Goal: Information Seeking & Learning: Learn about a topic

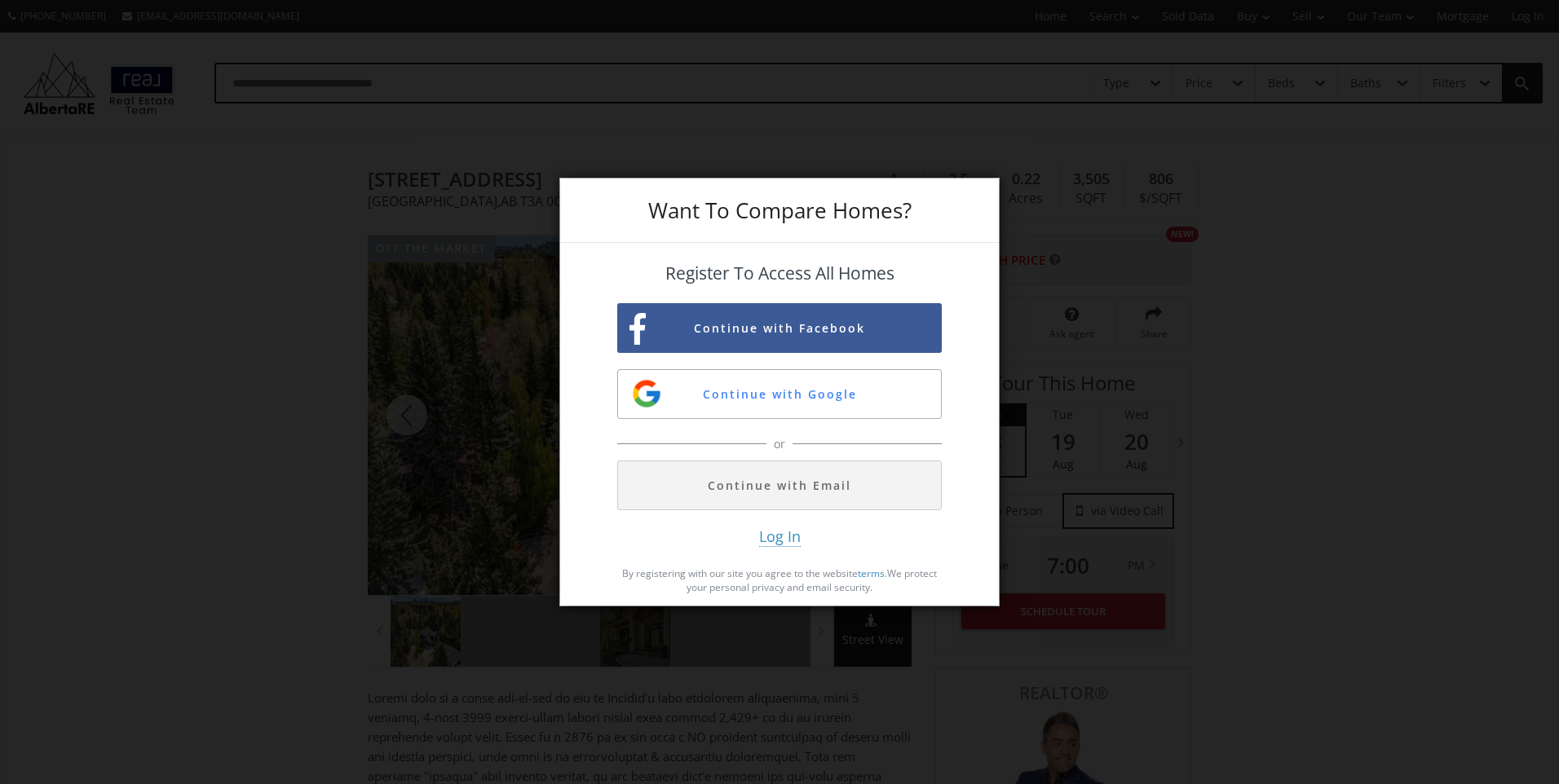
click at [156, 365] on div "Want To Compare Homes? Register To Access All Homes Continue with Facebook Cont…" at bounding box center [780, 392] width 1559 height 784
click at [259, 144] on div "Want To Compare Homes? Register To Access All Homes Continue with Facebook Cont…" at bounding box center [780, 392] width 1559 height 784
drag, startPoint x: 136, startPoint y: 507, endPoint x: 277, endPoint y: 524, distance: 142.0
click at [162, 512] on div "Want To Compare Homes? Register To Access All Homes Continue with Facebook Cont…" at bounding box center [780, 392] width 1559 height 784
click at [312, 524] on div "Want To Compare Homes? Register To Access All Homes Continue with Facebook Cont…" at bounding box center [780, 392] width 1559 height 784
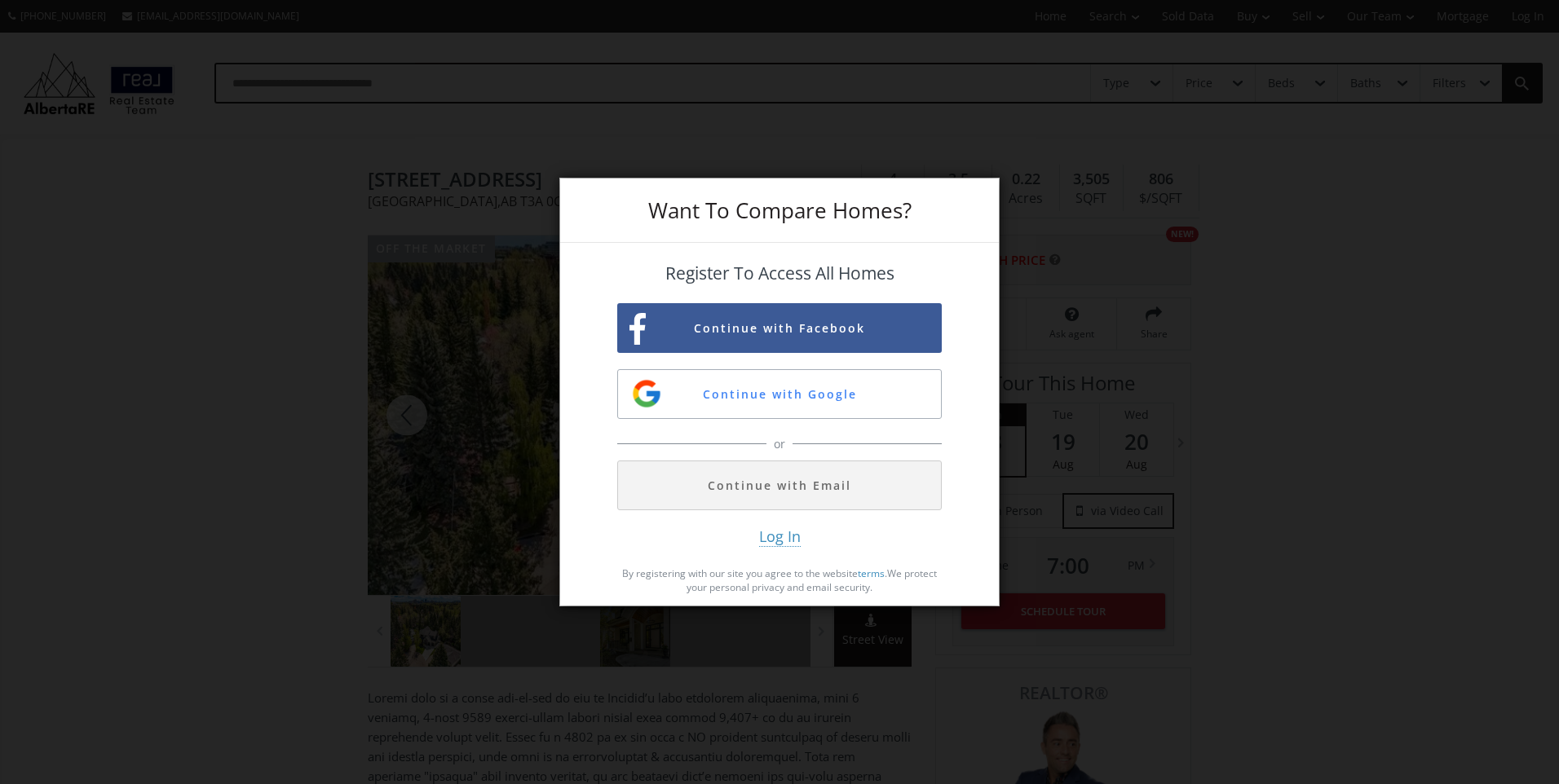
click at [131, 402] on div "Want To Compare Homes? Register To Access All Homes Continue with Facebook Cont…" at bounding box center [780, 392] width 1559 height 784
click at [407, 416] on div "Want To Compare Homes? Register To Access All Homes Continue with Facebook Cont…" at bounding box center [780, 392] width 1559 height 784
